Goal: Information Seeking & Learning: Learn about a topic

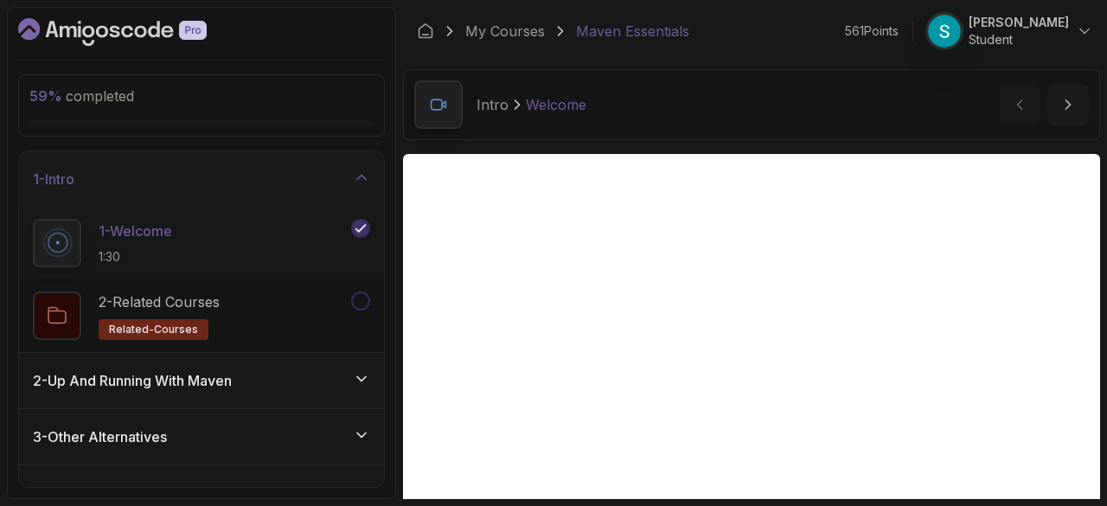
click at [306, 370] on div "2 - Up And Running With [PERSON_NAME]" at bounding box center [201, 380] width 337 height 21
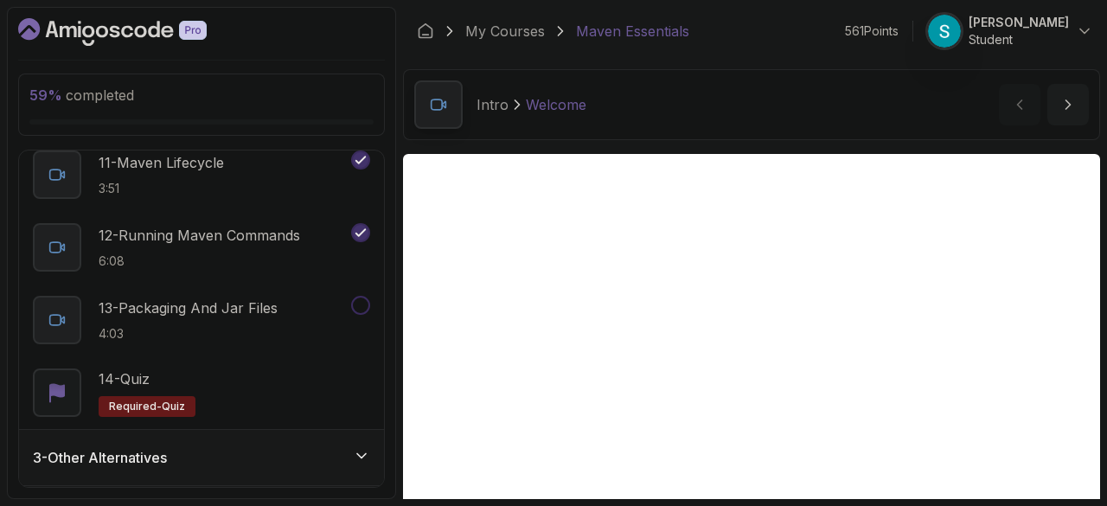
scroll to position [852, 0]
click at [254, 310] on p "13 - Packaging And Jar Files" at bounding box center [188, 306] width 179 height 21
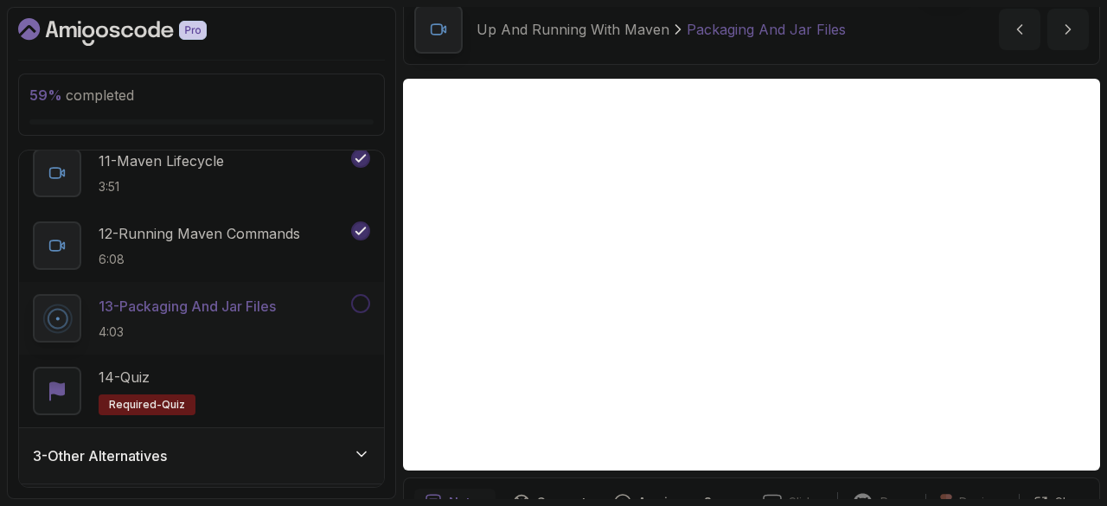
scroll to position [76, 0]
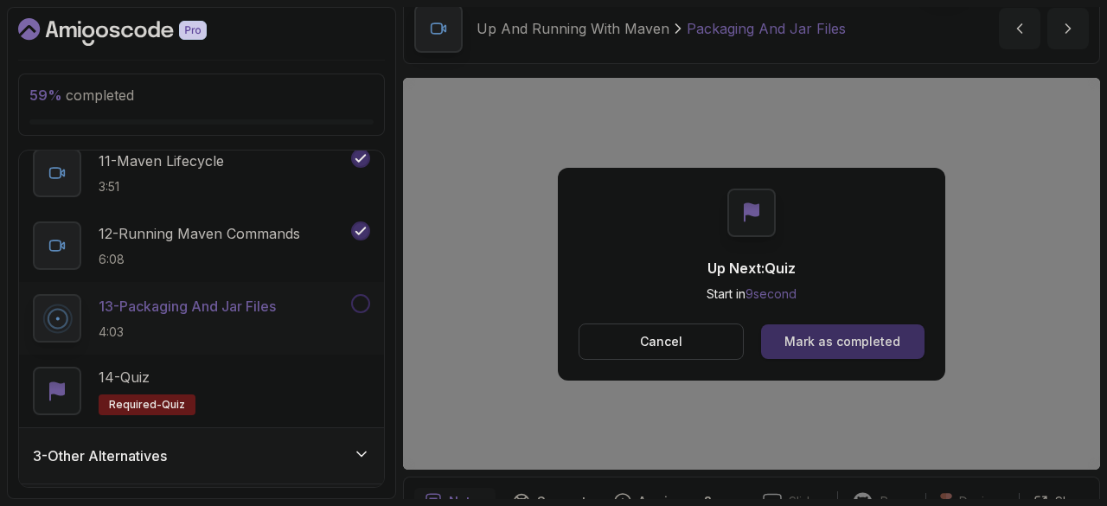
click at [879, 342] on div "Mark as completed" at bounding box center [842, 341] width 116 height 17
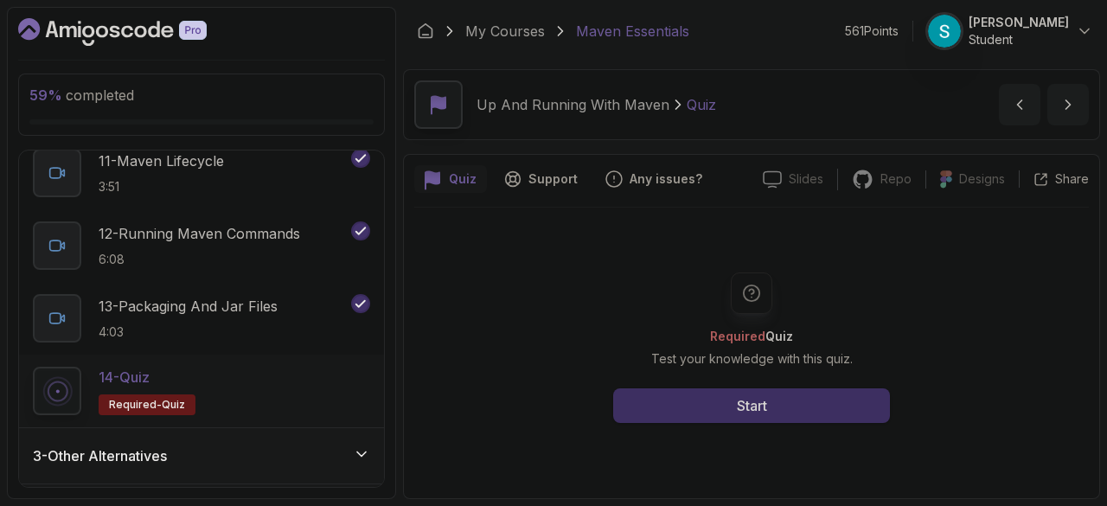
click at [828, 400] on button "Start" at bounding box center [751, 405] width 277 height 35
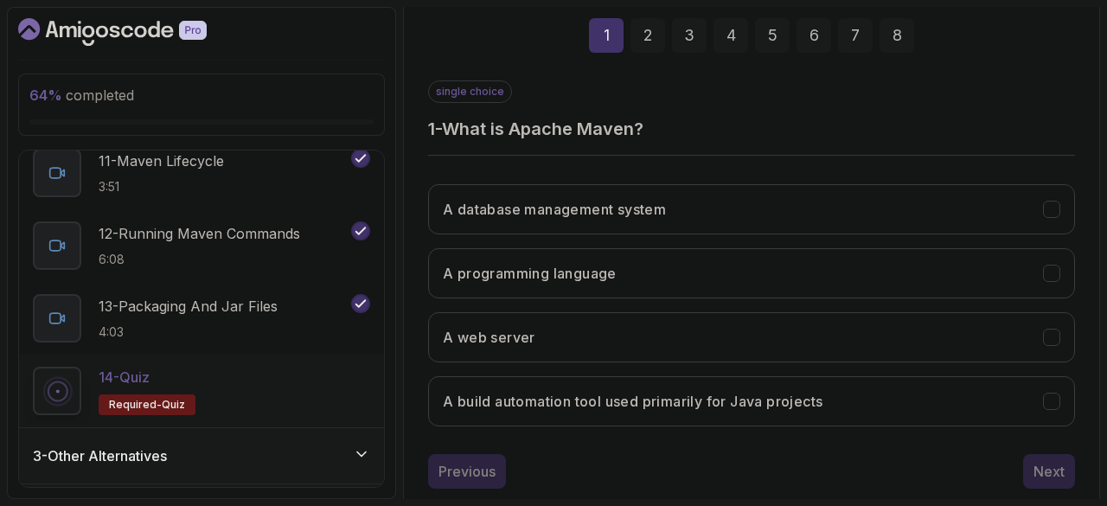
scroll to position [258, 0]
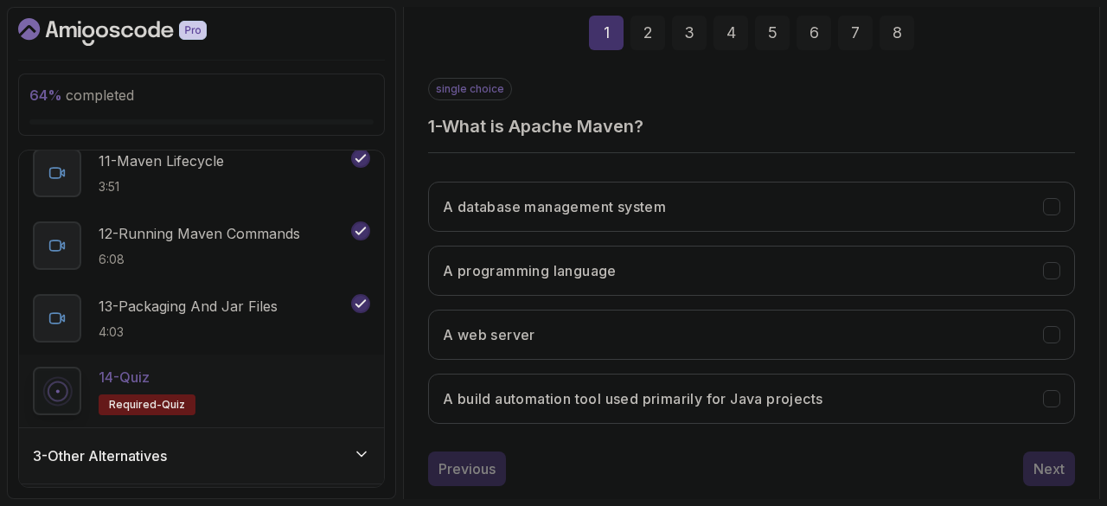
click at [828, 400] on button "A build automation tool used primarily for Java projects" at bounding box center [751, 398] width 647 height 50
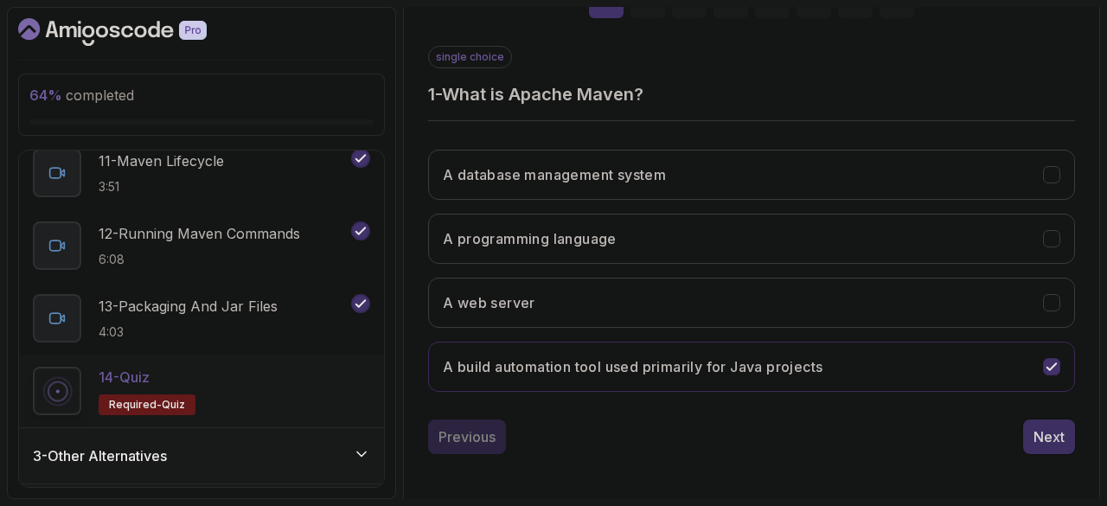
click at [1062, 440] on div "Next" at bounding box center [1048, 436] width 31 height 21
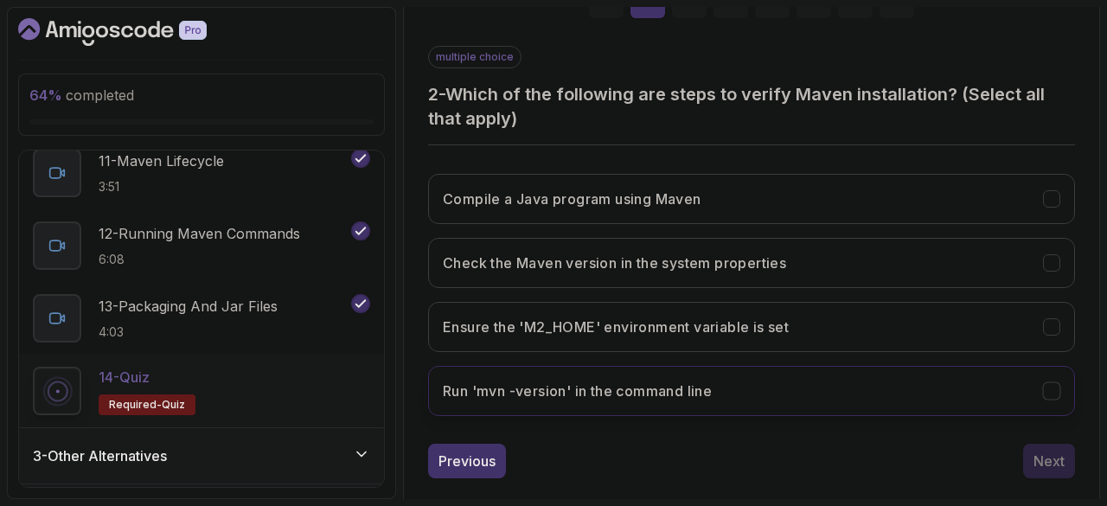
click at [663, 388] on h3 "Run 'mvn -version' in the command line" at bounding box center [577, 390] width 269 height 21
click at [683, 208] on button "Compile a Java program using Maven" at bounding box center [751, 199] width 647 height 50
click at [696, 272] on button "Check the Maven version in the system properties" at bounding box center [751, 263] width 647 height 50
click at [705, 340] on button "Ensure the 'M2_HOME' environment variable is set" at bounding box center [751, 327] width 647 height 50
click at [1047, 464] on div "Next" at bounding box center [1048, 460] width 31 height 21
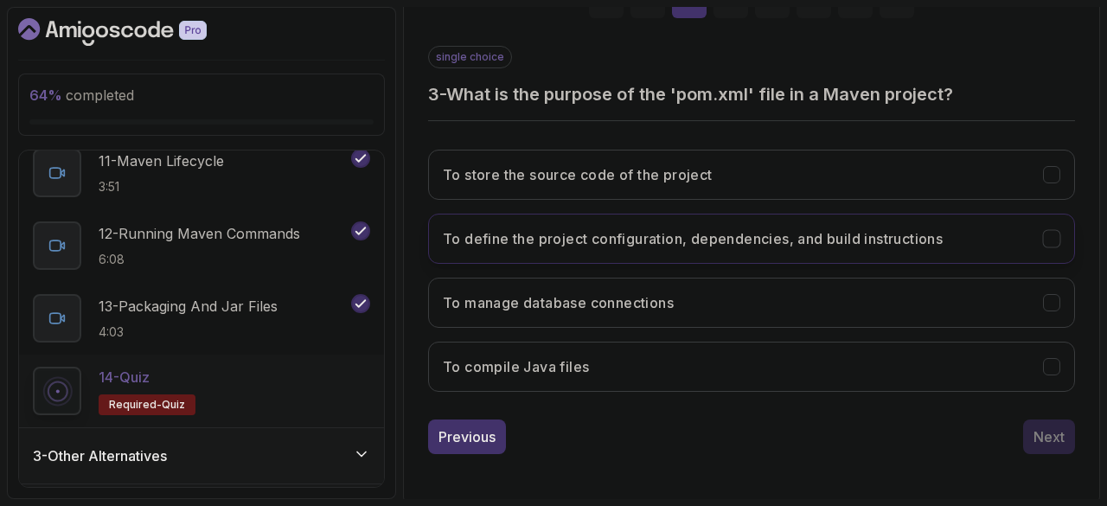
click at [717, 249] on button "To define the project configuration, dependencies, and build instructions" at bounding box center [751, 239] width 647 height 50
click at [1041, 437] on div "Next" at bounding box center [1048, 436] width 31 height 21
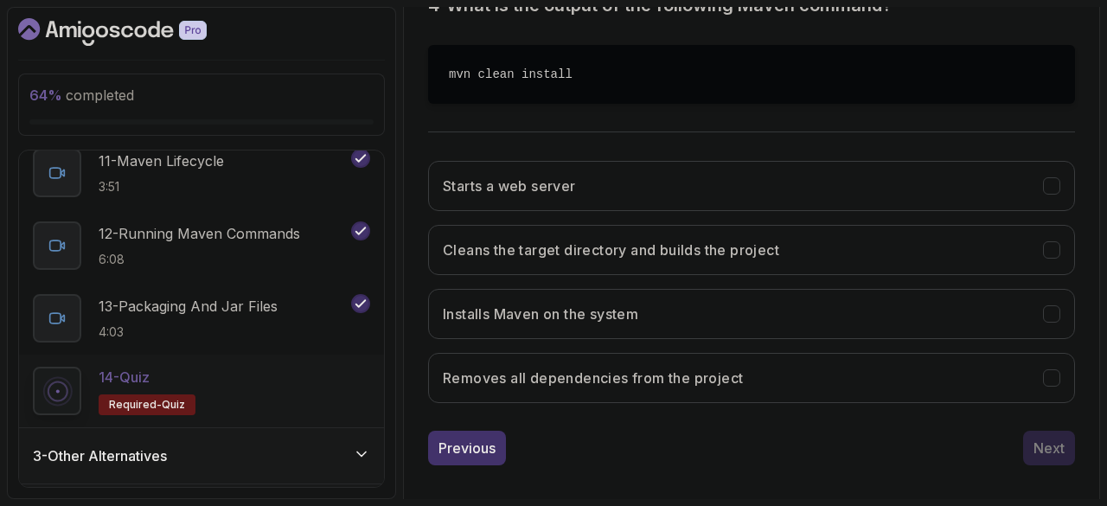
scroll to position [390, 0]
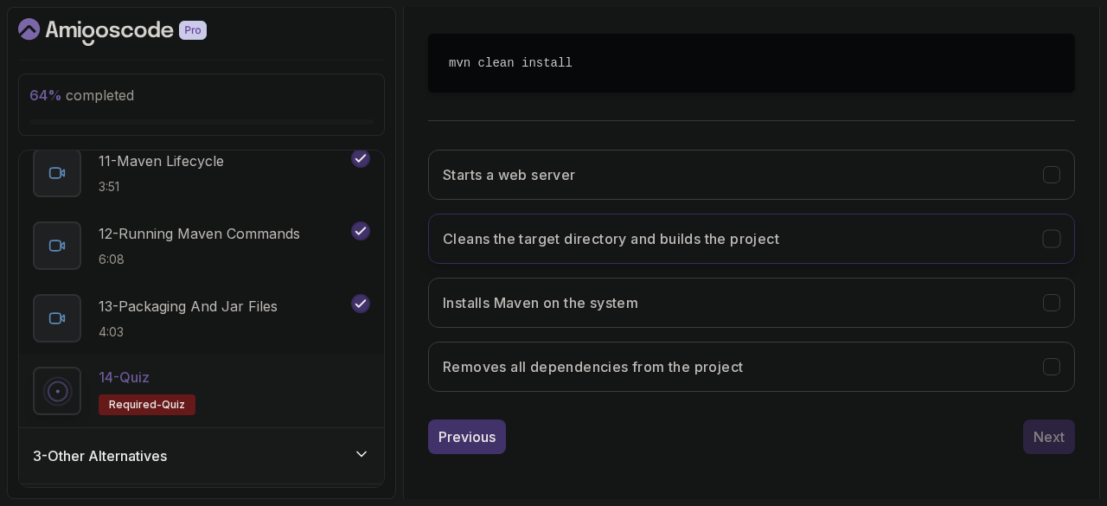
click at [806, 238] on button "Cleans the target directory and builds the project" at bounding box center [751, 239] width 647 height 50
click at [1050, 426] on div "Next" at bounding box center [1048, 436] width 31 height 21
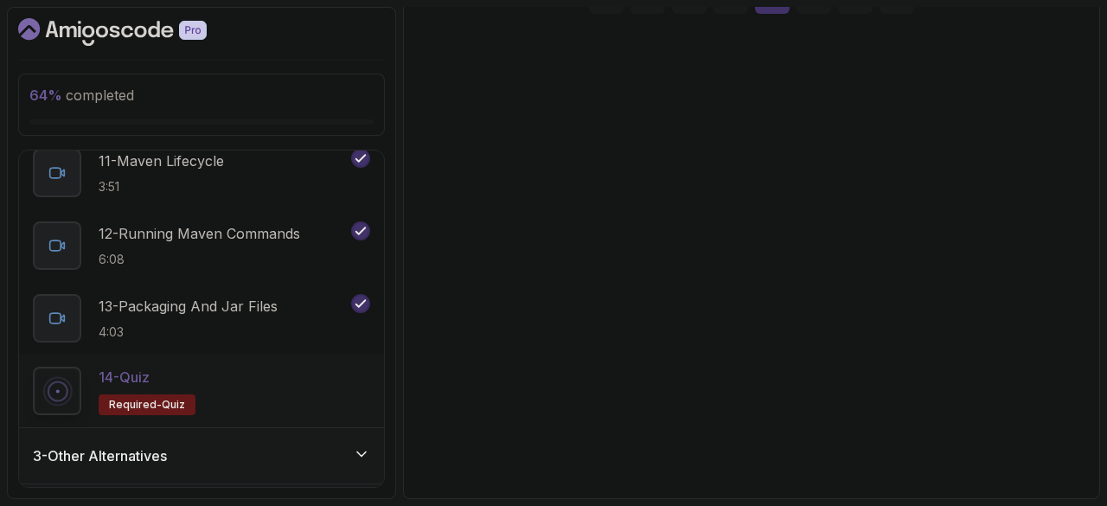
scroll to position [290, 0]
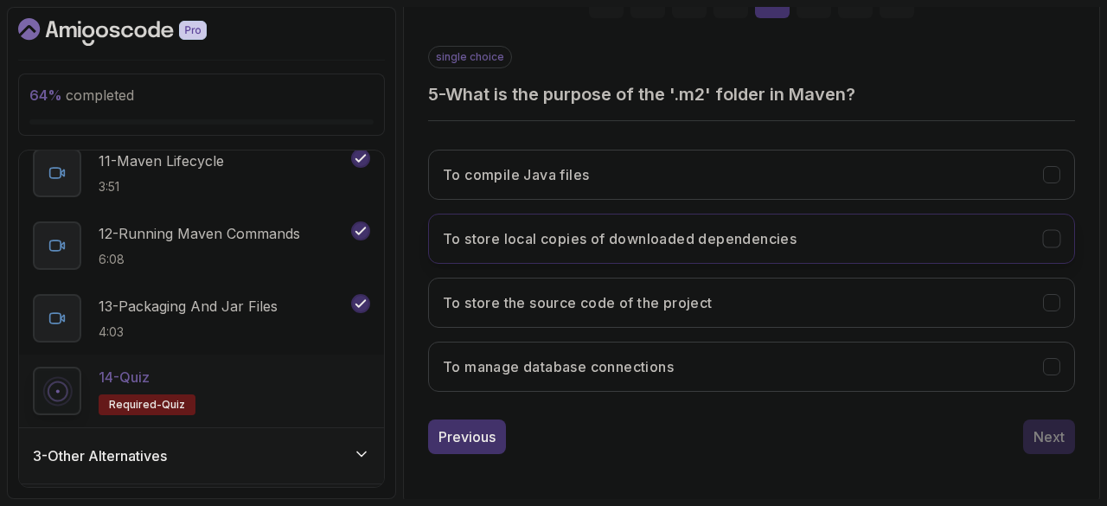
click at [783, 243] on h3 "To store local copies of downloaded dependencies" at bounding box center [620, 238] width 354 height 21
click at [1036, 429] on div "Next" at bounding box center [1048, 436] width 31 height 21
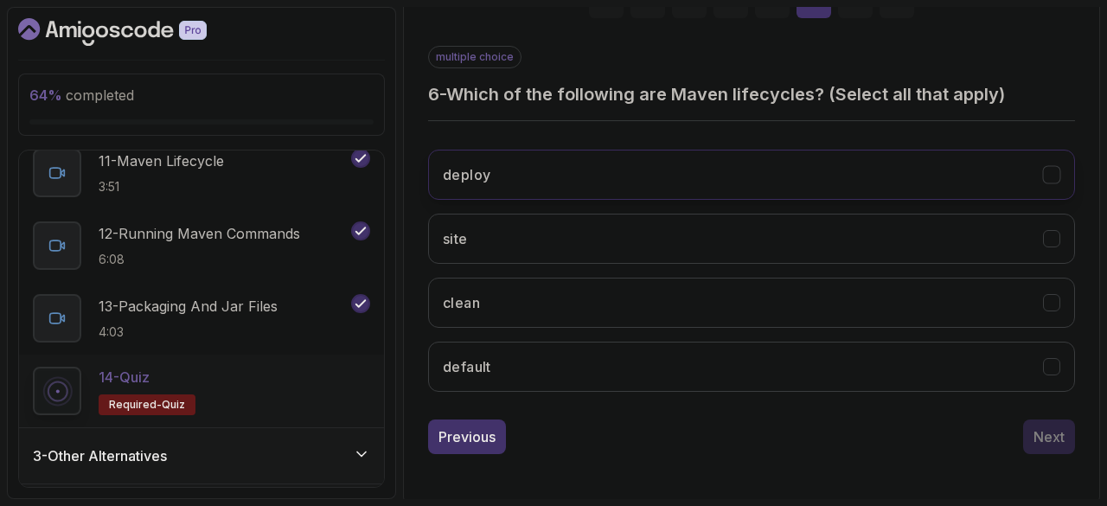
click at [826, 187] on button "deploy" at bounding box center [751, 175] width 647 height 50
click at [832, 249] on button "site" at bounding box center [751, 239] width 647 height 50
click at [830, 332] on div "deploy site clean default" at bounding box center [751, 271] width 647 height 270
click at [827, 373] on button "default" at bounding box center [751, 367] width 647 height 50
click at [802, 303] on button "clean" at bounding box center [751, 303] width 647 height 50
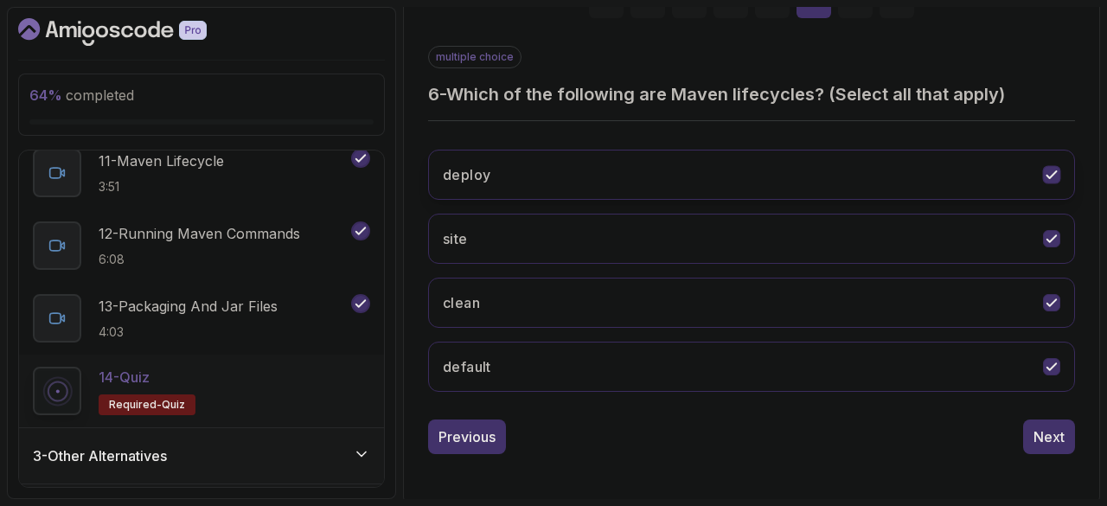
click at [788, 163] on button "deploy" at bounding box center [751, 175] width 647 height 50
click at [1043, 440] on div "Next" at bounding box center [1048, 436] width 31 height 21
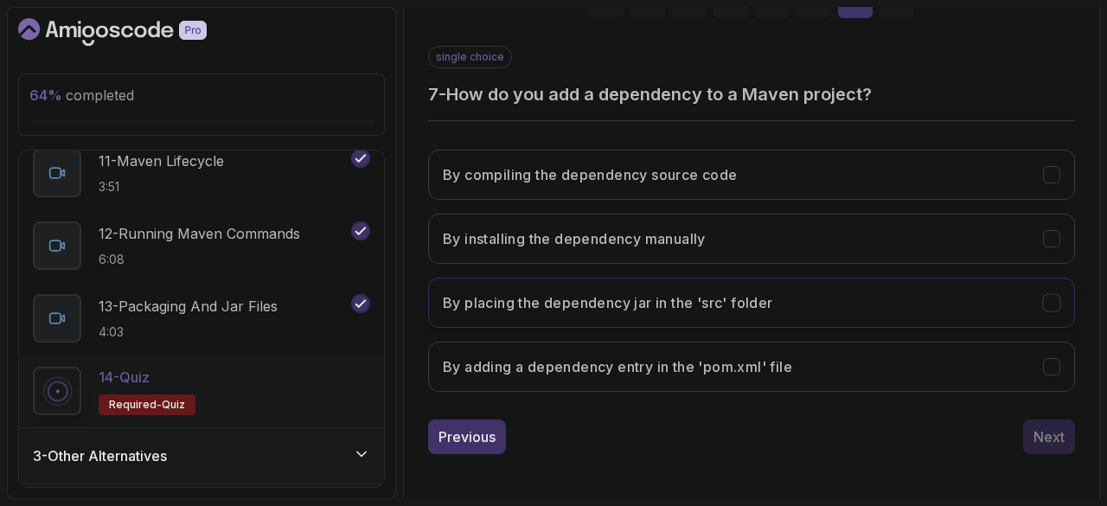
click at [641, 305] on h3 "By placing the dependency jar in the 'src' folder" at bounding box center [608, 302] width 330 height 21
click at [648, 364] on h3 "By adding a dependency entry in the 'pom.xml' file" at bounding box center [617, 366] width 349 height 21
click at [651, 309] on h3 "By placing the dependency jar in the 'src' folder" at bounding box center [608, 302] width 330 height 21
click at [659, 359] on h3 "By adding a dependency entry in the 'pom.xml' file" at bounding box center [617, 366] width 349 height 21
click at [1068, 433] on button "Next" at bounding box center [1049, 436] width 52 height 35
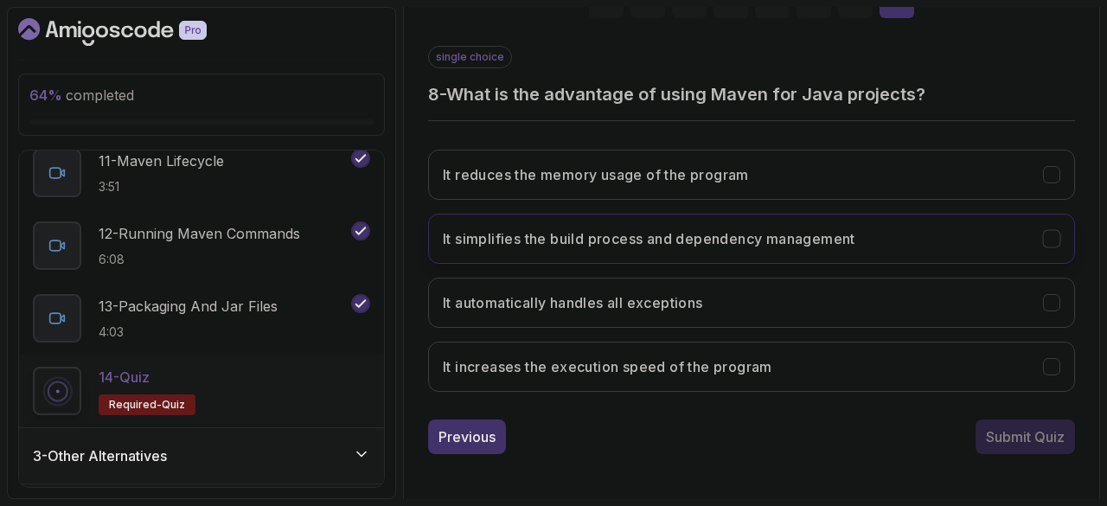
click at [808, 228] on h3 "It simplifies the build process and dependency management" at bounding box center [649, 238] width 412 height 21
click at [1015, 435] on div "Submit Quiz" at bounding box center [1025, 436] width 79 height 21
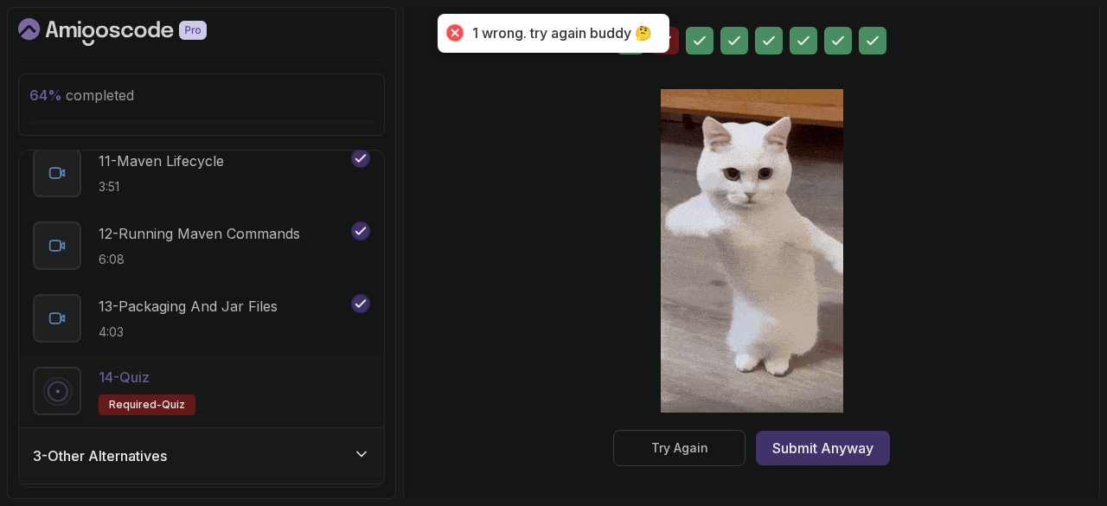
scroll to position [318, 0]
